Goal: Information Seeking & Learning: Learn about a topic

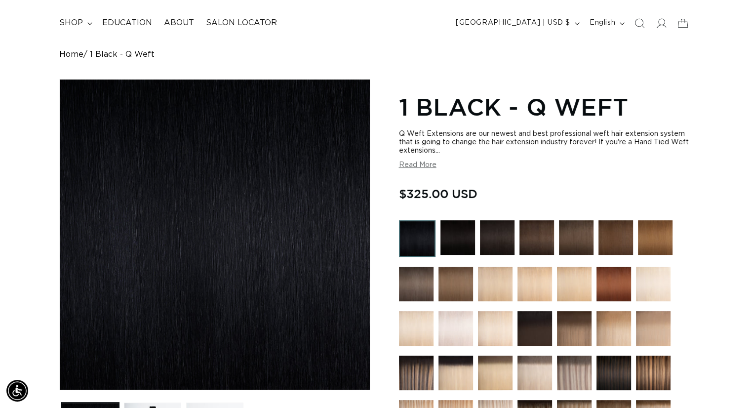
scroll to position [58, 0]
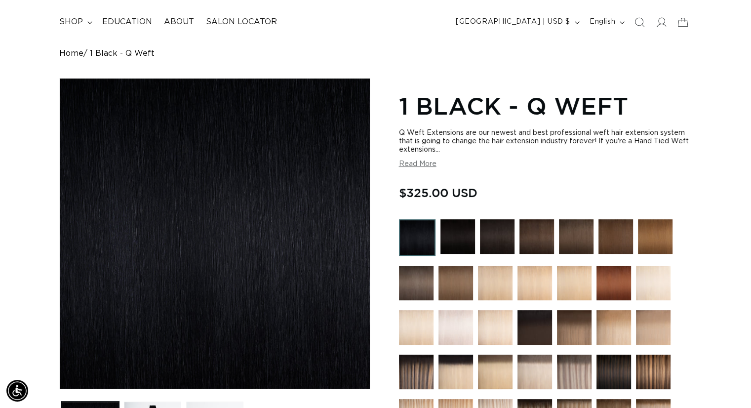
drag, startPoint x: 411, startPoint y: 133, endPoint x: 419, endPoint y: 155, distance: 23.1
click at [419, 155] on div "Q Weft Extensions are our newest and best professional weft hair extension syst…" at bounding box center [545, 149] width 293 height 40
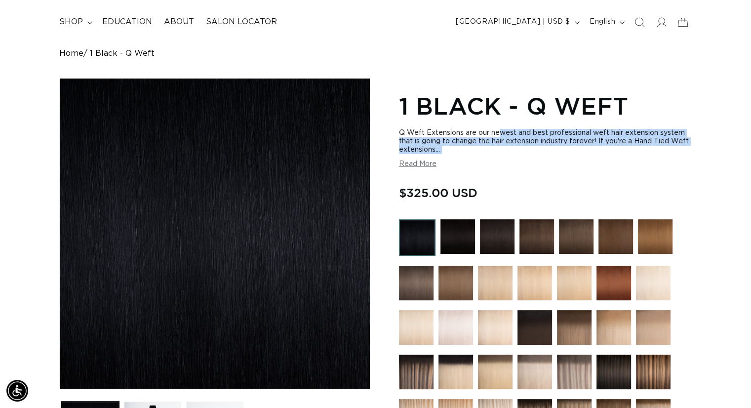
click at [419, 155] on div "Q Weft Extensions are our newest and best professional weft hair extension syst…" at bounding box center [545, 149] width 293 height 40
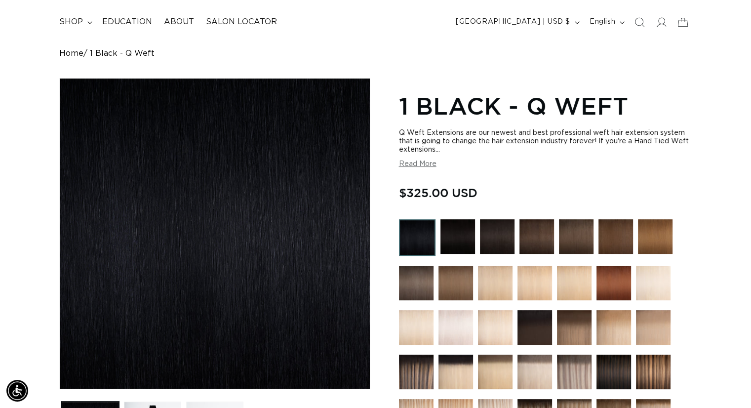
scroll to position [0, 1361]
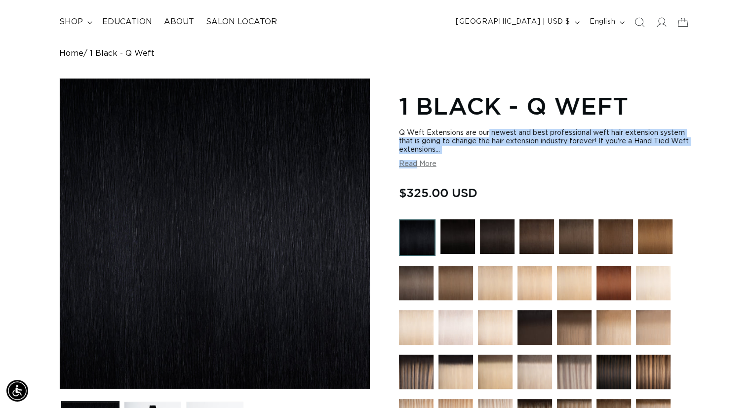
drag, startPoint x: 419, startPoint y: 155, endPoint x: 399, endPoint y: 129, distance: 32.7
click at [399, 129] on div "Q Weft Extensions are our newest and best professional weft hair extension syst…" at bounding box center [545, 149] width 293 height 40
click at [399, 129] on div "Q Weft Extensions are our newest and best professional weft hair extension syst…" at bounding box center [545, 141] width 293 height 25
drag, startPoint x: 399, startPoint y: 129, endPoint x: 407, endPoint y: 160, distance: 32.8
click at [407, 160] on div "Q Weft Extensions are our newest and best professional weft hair extension syst…" at bounding box center [545, 149] width 293 height 40
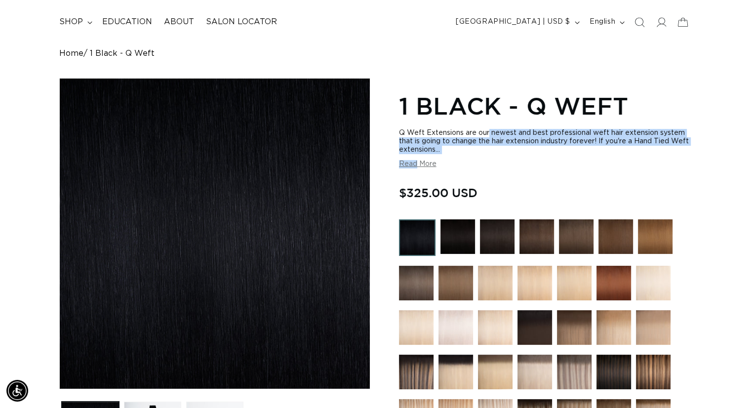
click at [407, 160] on button "Read More" at bounding box center [418, 164] width 38 height 8
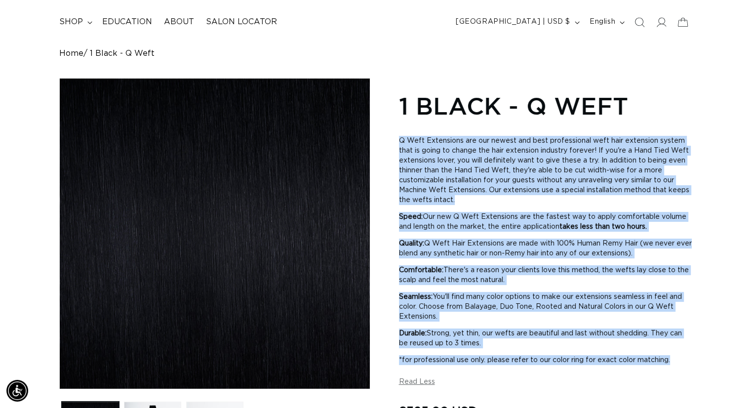
scroll to position [0, 0]
click at [407, 160] on span "Q Weft Extensions are our newest and best professional weft hair extension syst…" at bounding box center [544, 170] width 290 height 66
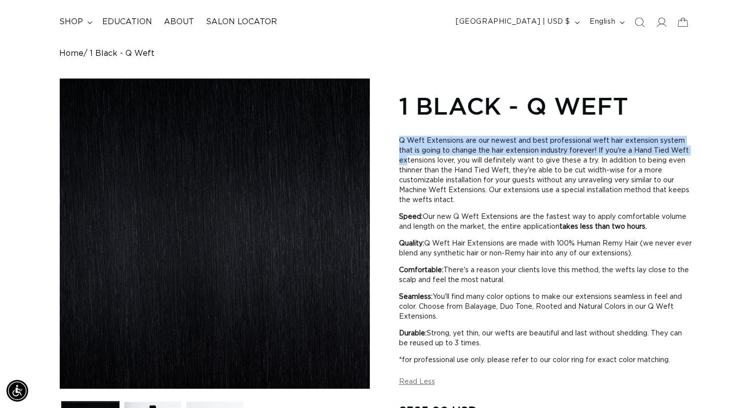
drag, startPoint x: 407, startPoint y: 160, endPoint x: 397, endPoint y: 141, distance: 22.3
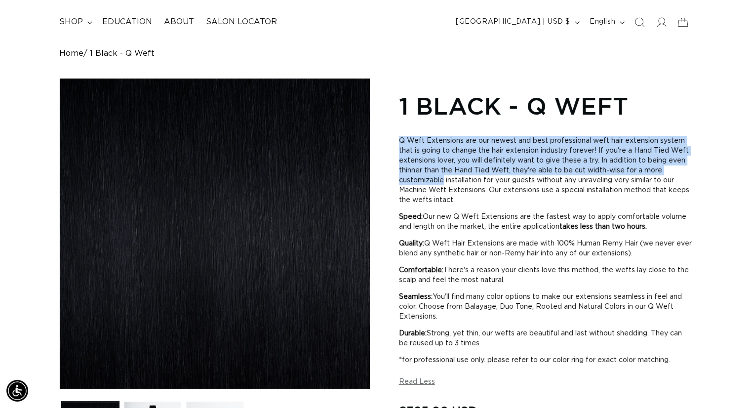
drag, startPoint x: 397, startPoint y: 141, endPoint x: 412, endPoint y: 180, distance: 41.9
click at [412, 180] on span "Q Weft Extensions are our newest and best professional weft hair extension syst…" at bounding box center [544, 170] width 290 height 66
drag, startPoint x: 412, startPoint y: 180, endPoint x: 397, endPoint y: 135, distance: 47.5
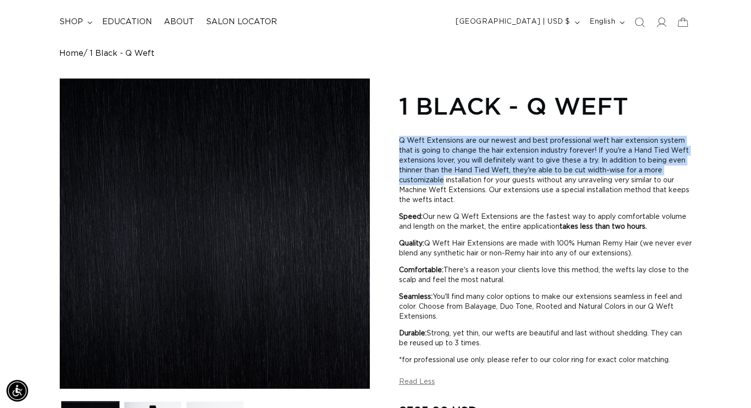
drag, startPoint x: 397, startPoint y: 135, endPoint x: 412, endPoint y: 182, distance: 49.8
click at [412, 182] on span "Q Weft Extensions are our newest and best professional weft hair extension syst…" at bounding box center [544, 170] width 290 height 66
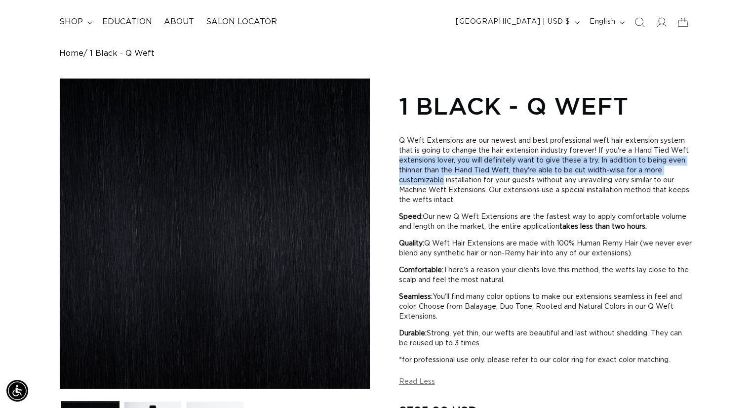
scroll to position [0, 1361]
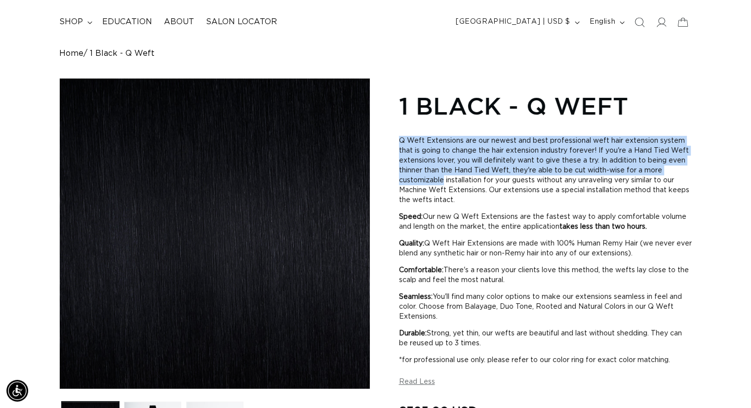
drag, startPoint x: 412, startPoint y: 182, endPoint x: 397, endPoint y: 139, distance: 45.6
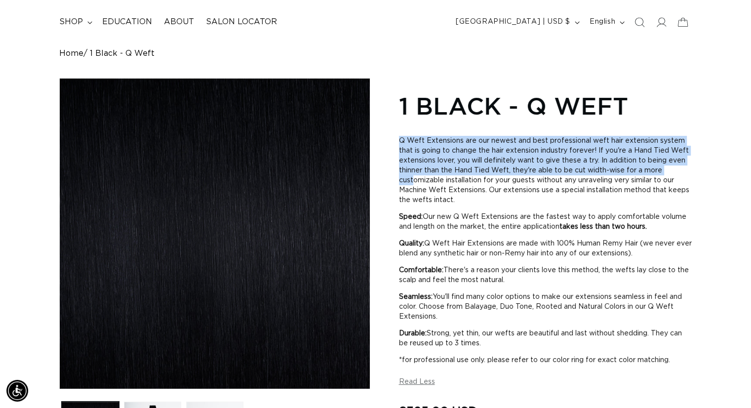
drag, startPoint x: 398, startPoint y: 144, endPoint x: 413, endPoint y: 180, distance: 38.5
click at [413, 180] on span "Q Weft Extensions are our newest and best professional weft hair extension syst…" at bounding box center [544, 170] width 290 height 66
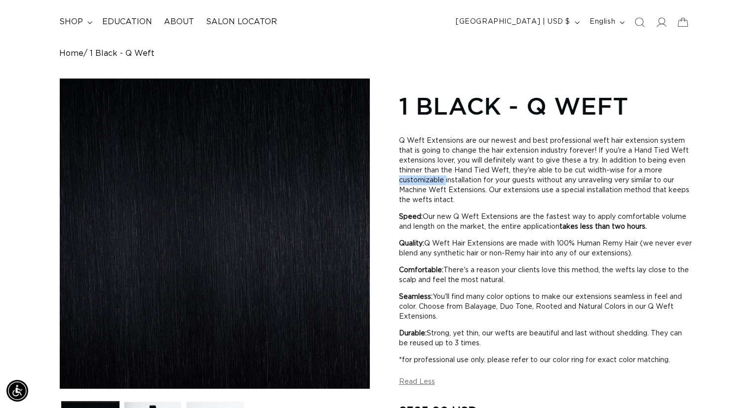
click at [413, 180] on span "Q Weft Extensions are our newest and best professional weft hair extension syst…" at bounding box center [544, 170] width 290 height 66
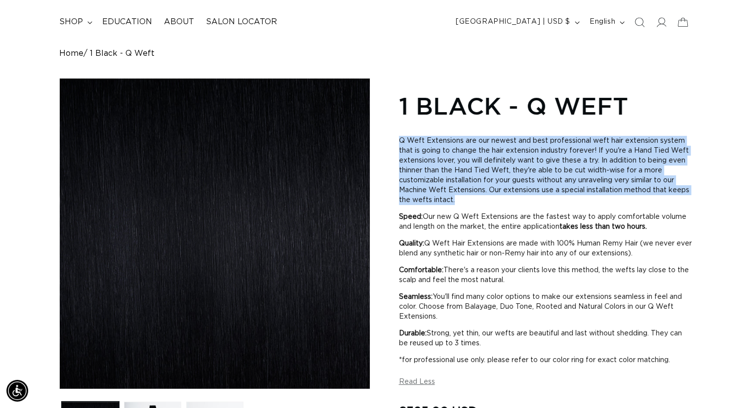
click at [413, 180] on span "Q Weft Extensions are our newest and best professional weft hair extension syst…" at bounding box center [544, 170] width 290 height 66
click at [404, 158] on span "Q Weft Extensions are our newest and best professional weft hair extension syst…" at bounding box center [544, 170] width 290 height 66
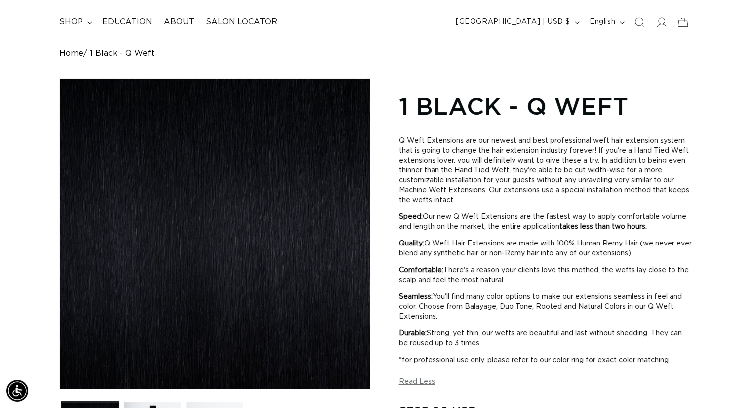
scroll to position [0, 1361]
click at [508, 210] on div "Q Weft Extensions are our newest and best professional weft hair extension syst…" at bounding box center [545, 250] width 293 height 243
